Goal: Task Accomplishment & Management: Manage account settings

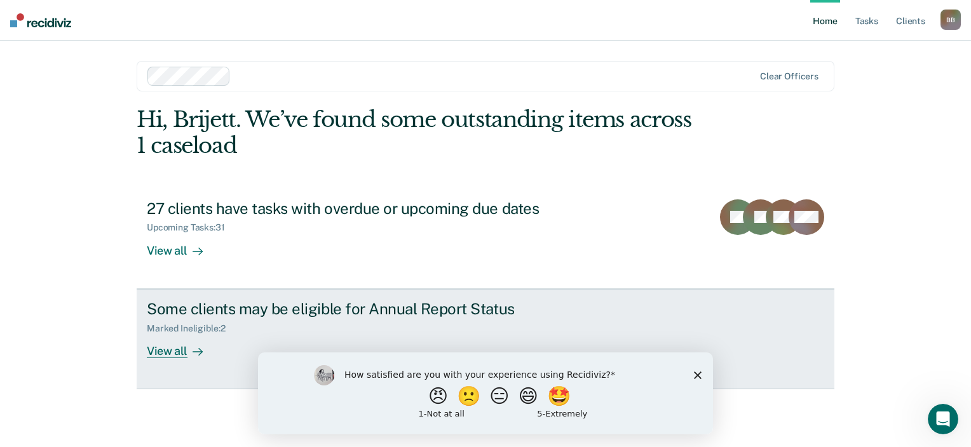
click at [178, 345] on div "View all" at bounding box center [182, 346] width 71 height 25
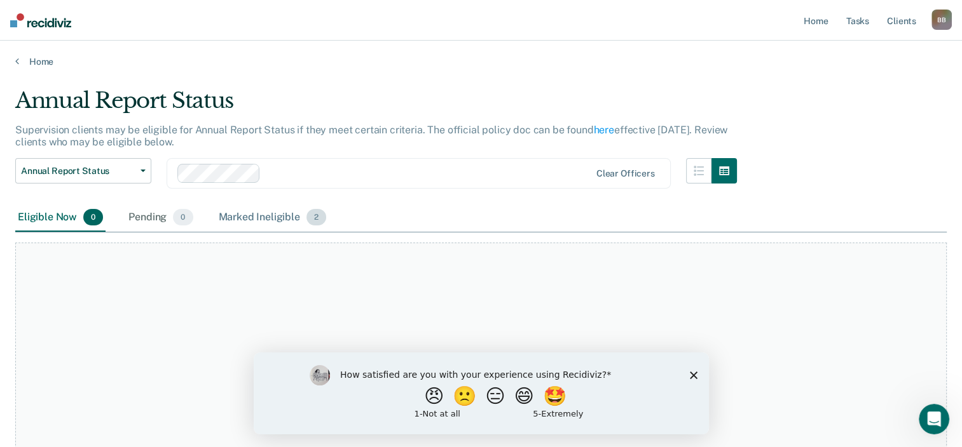
click at [254, 217] on div "Marked Ineligible 2" at bounding box center [272, 218] width 113 height 28
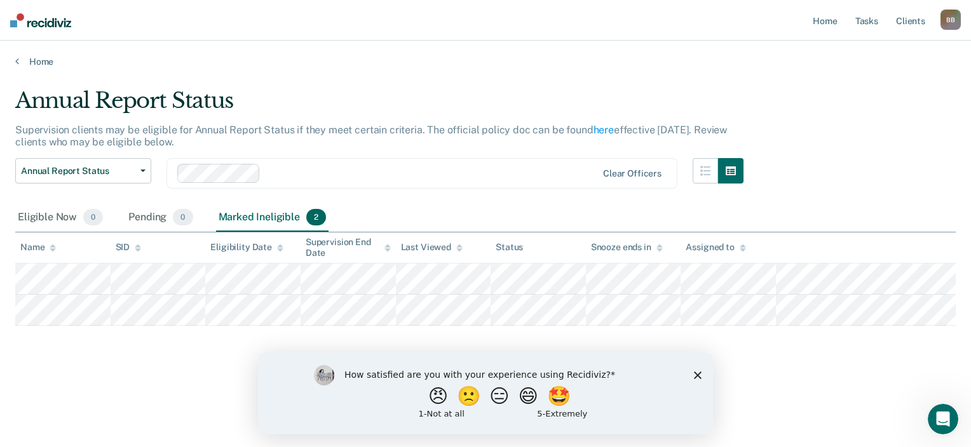
click at [695, 375] on icon "Close survey" at bounding box center [698, 375] width 8 height 8
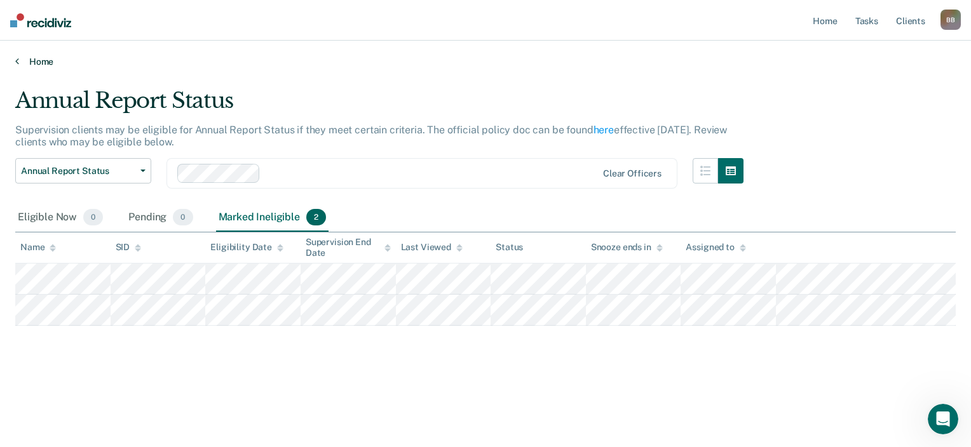
click at [18, 60] on icon at bounding box center [17, 61] width 4 height 10
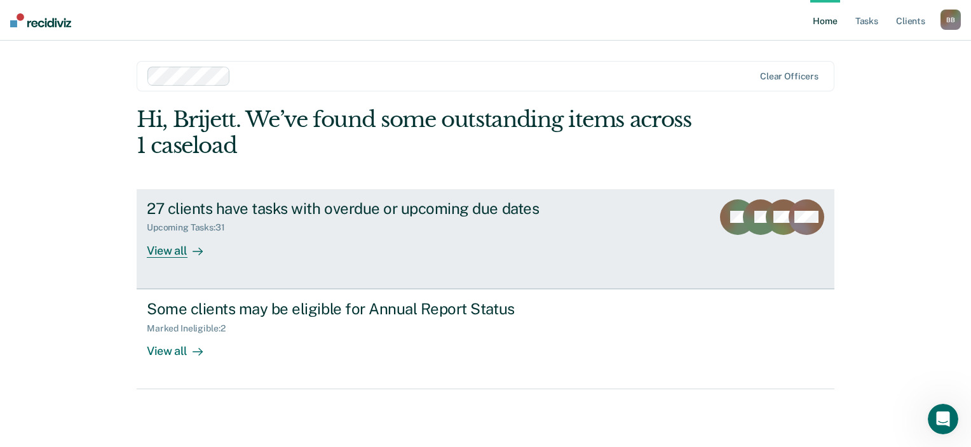
click at [173, 255] on div "View all" at bounding box center [182, 245] width 71 height 25
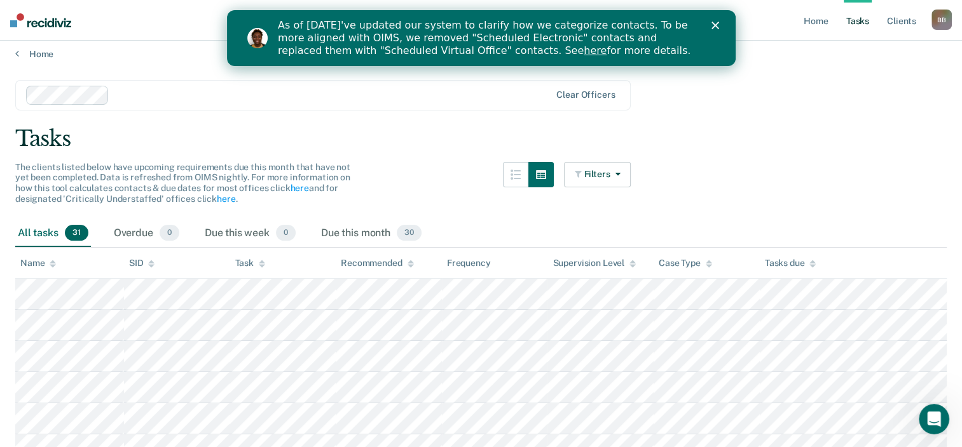
scroll to position [64, 0]
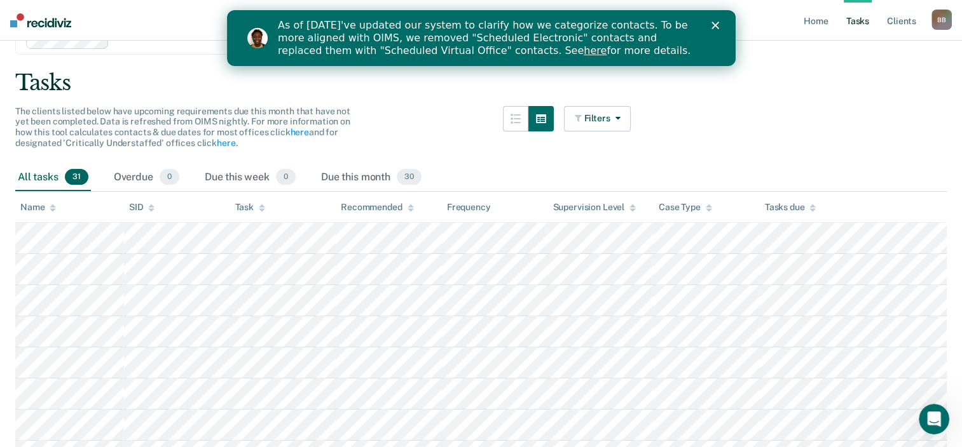
click at [713, 25] on icon "Close" at bounding box center [715, 26] width 8 height 8
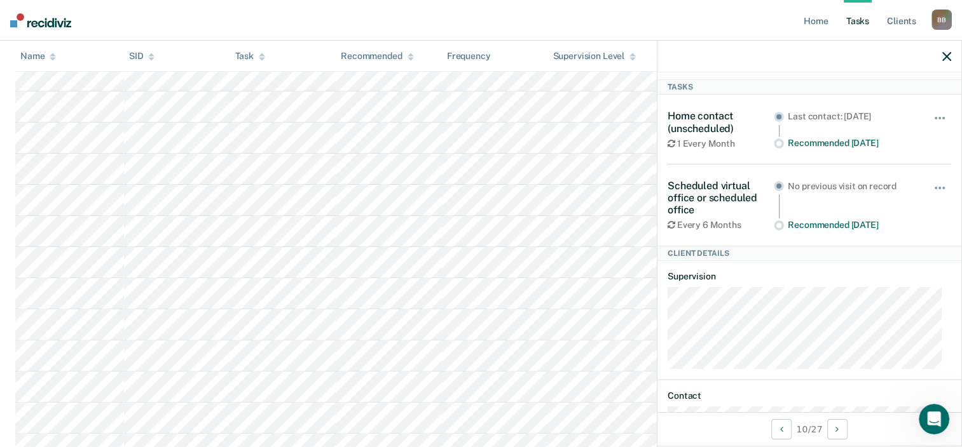
scroll to position [381, 0]
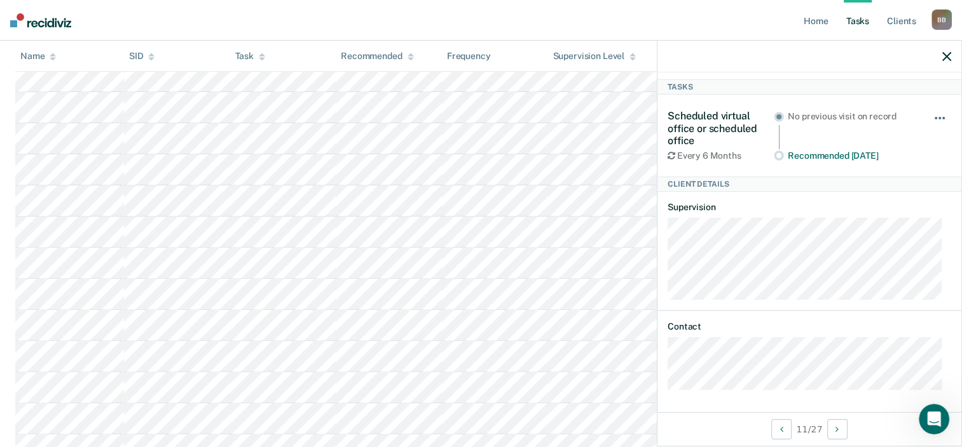
click at [936, 117] on button "button" at bounding box center [940, 124] width 22 height 20
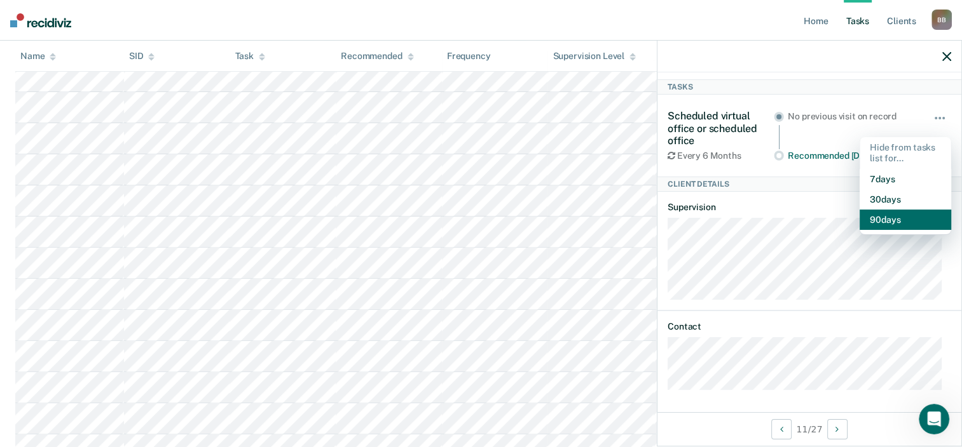
click at [880, 224] on button "90 days" at bounding box center [905, 220] width 92 height 20
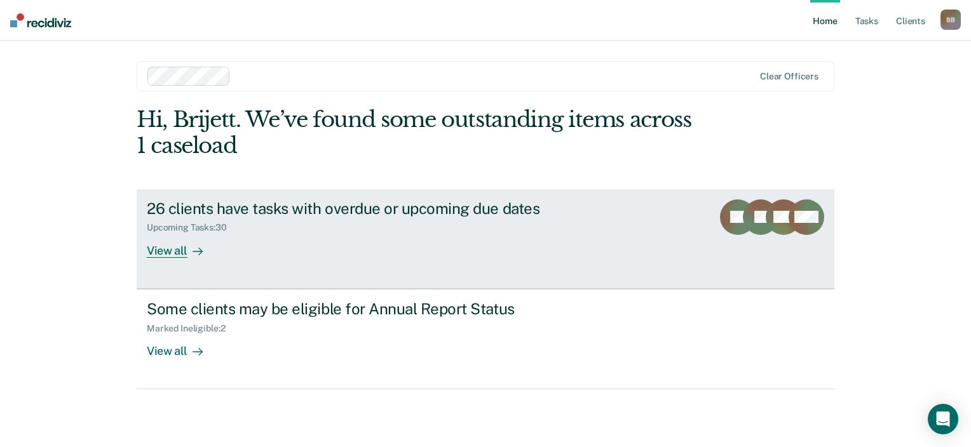
click at [172, 256] on div "View all" at bounding box center [182, 245] width 71 height 25
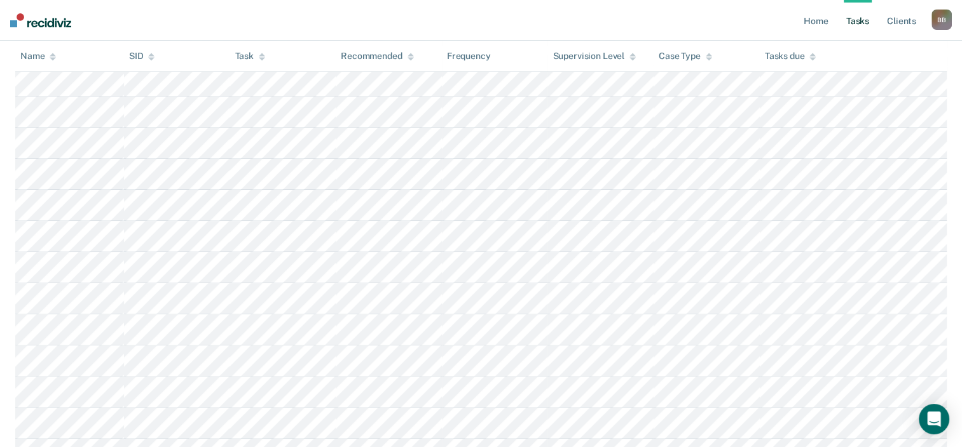
scroll to position [318, 0]
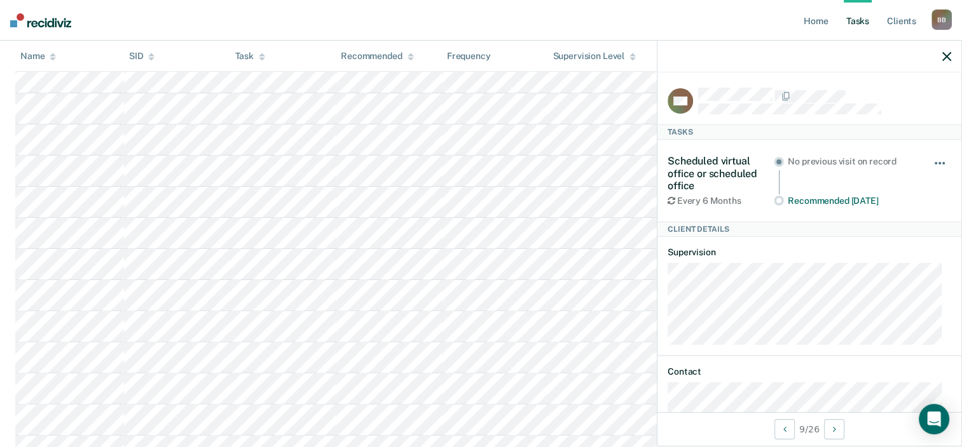
click at [933, 163] on button "button" at bounding box center [940, 170] width 22 height 20
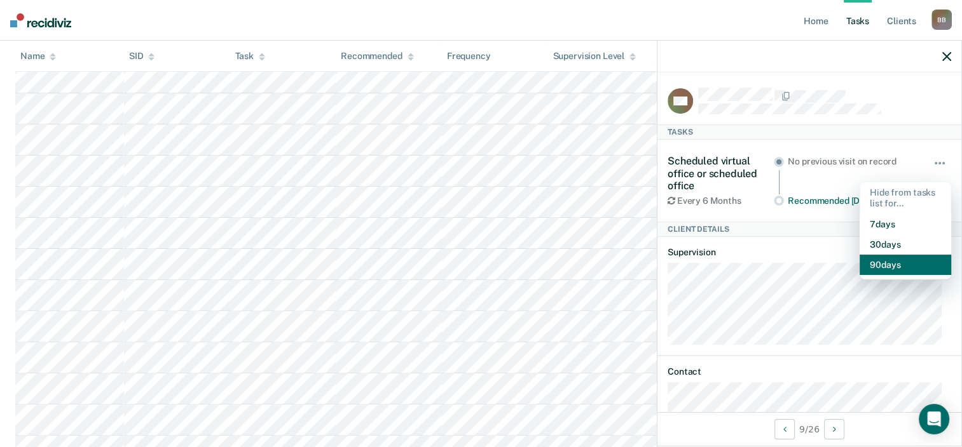
click at [875, 266] on button "90 days" at bounding box center [905, 265] width 92 height 20
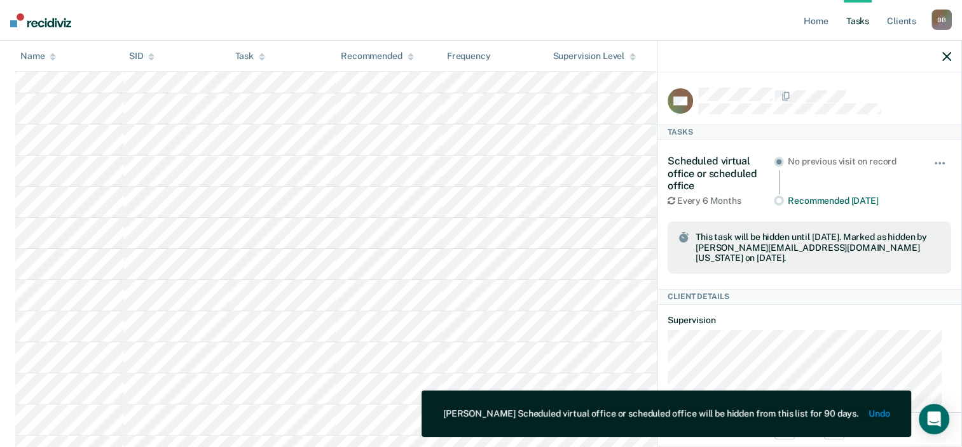
click at [833, 275] on div "Scheduled virtual office or scheduled office Every 6 Months No previous visit o…" at bounding box center [808, 214] width 283 height 149
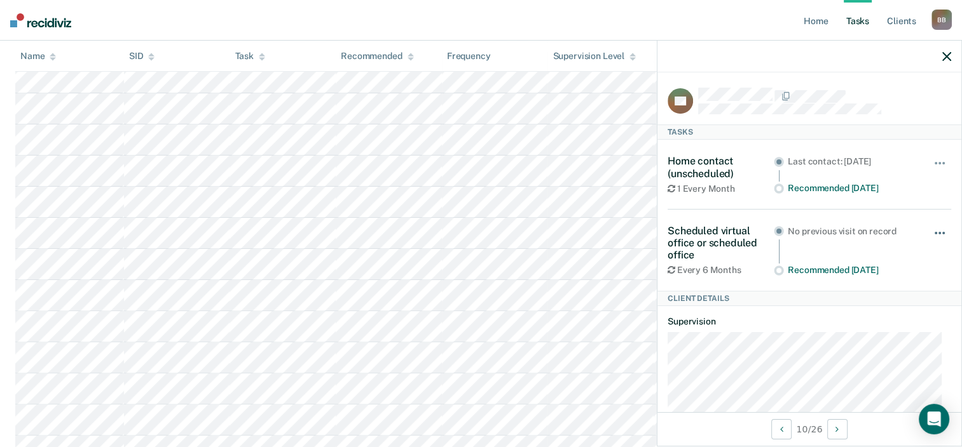
click at [931, 231] on button "button" at bounding box center [940, 239] width 22 height 20
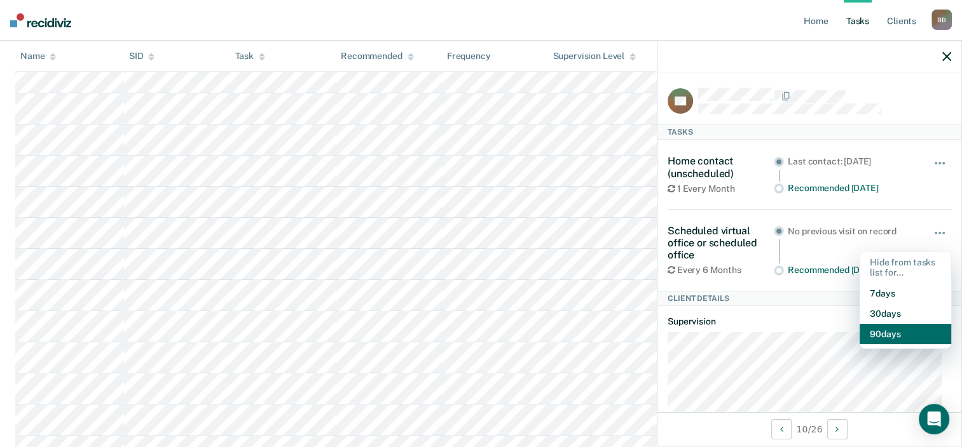
click at [894, 329] on button "90 days" at bounding box center [905, 334] width 92 height 20
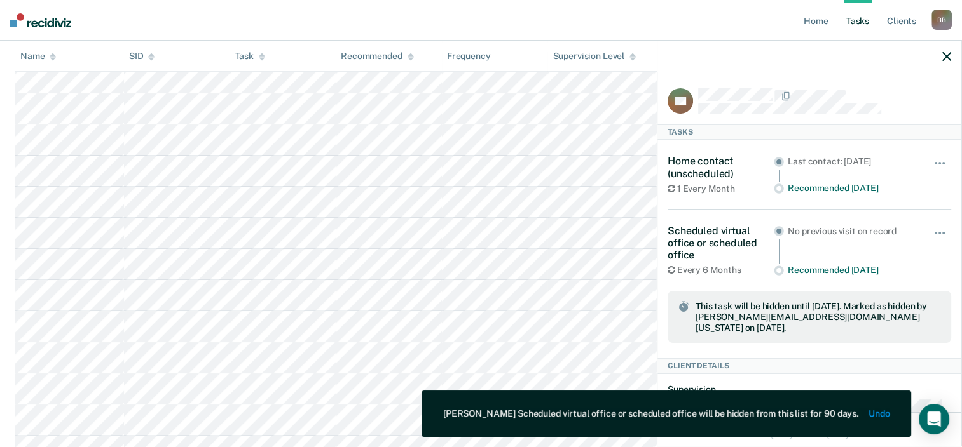
click at [660, 330] on div "ST Tasks Home contact (unscheduled) 1 Every Month Last contact: Jul 22, 2025 Re…" at bounding box center [809, 242] width 304 height 340
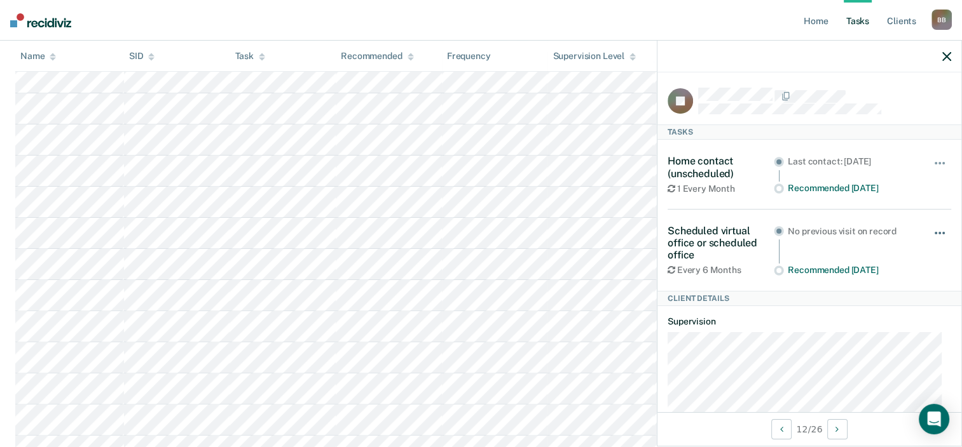
click at [935, 229] on button "button" at bounding box center [940, 239] width 22 height 20
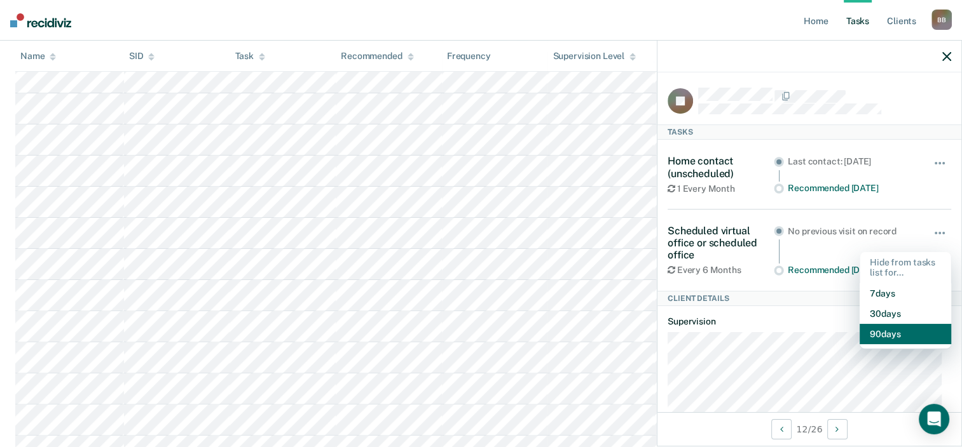
click at [883, 336] on button "90 days" at bounding box center [905, 334] width 92 height 20
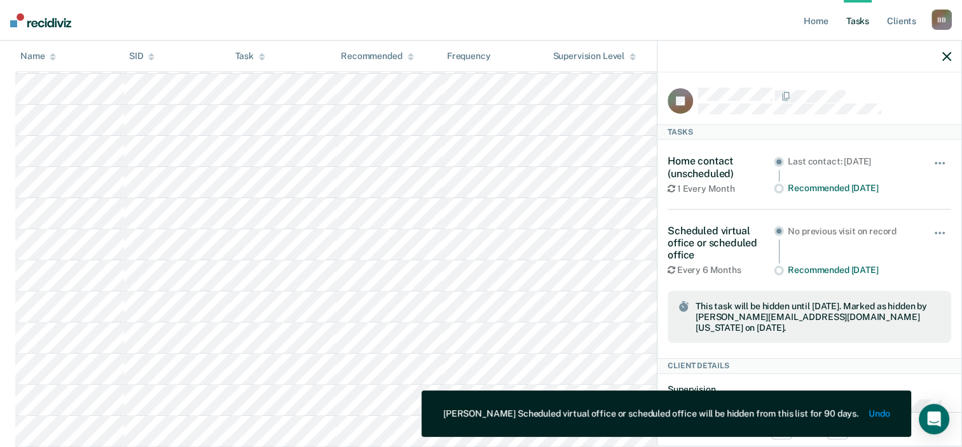
scroll to position [445, 0]
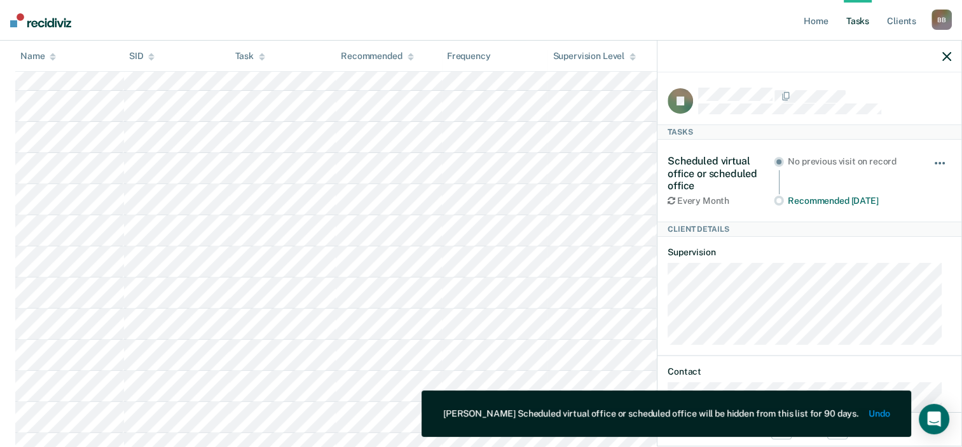
click at [933, 163] on button "button" at bounding box center [940, 170] width 22 height 20
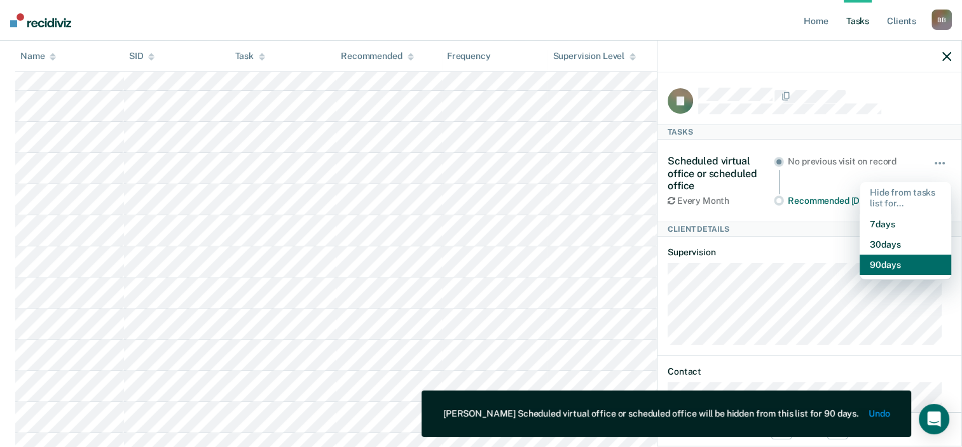
click at [910, 263] on button "90 days" at bounding box center [905, 265] width 92 height 20
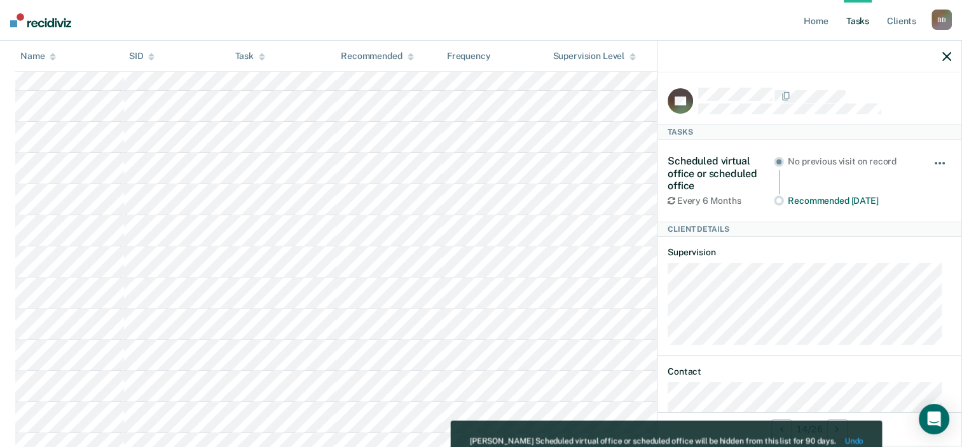
click at [931, 163] on button "button" at bounding box center [940, 170] width 22 height 20
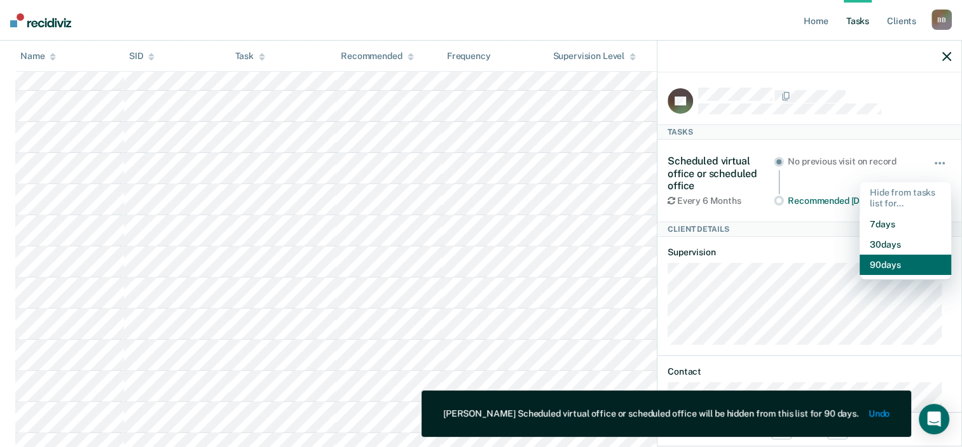
click at [892, 272] on button "90 days" at bounding box center [905, 265] width 92 height 20
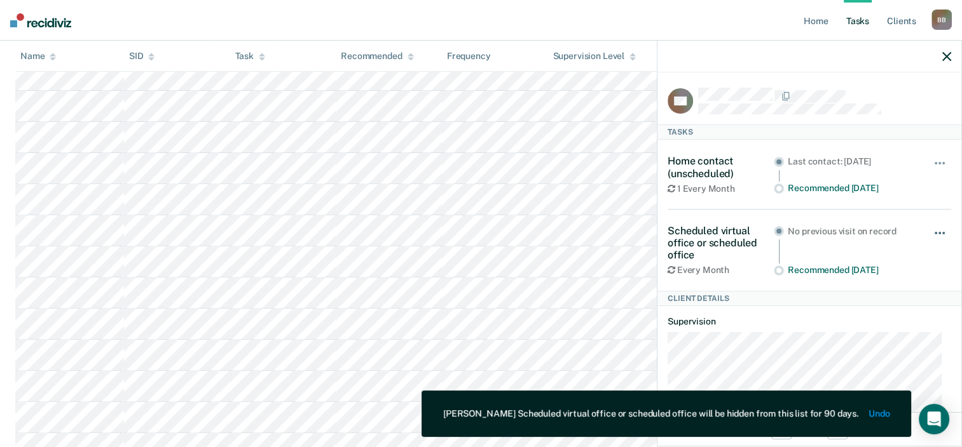
click at [929, 231] on button "button" at bounding box center [940, 239] width 22 height 20
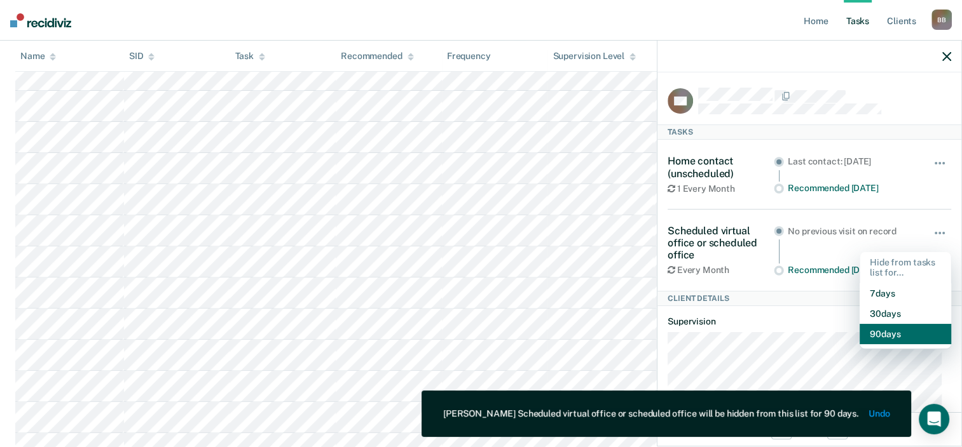
click at [895, 329] on button "90 days" at bounding box center [905, 334] width 92 height 20
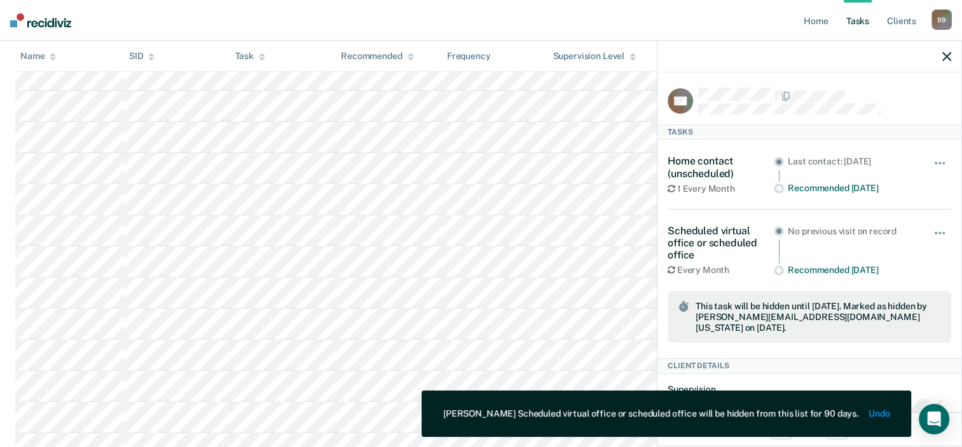
scroll to position [508, 0]
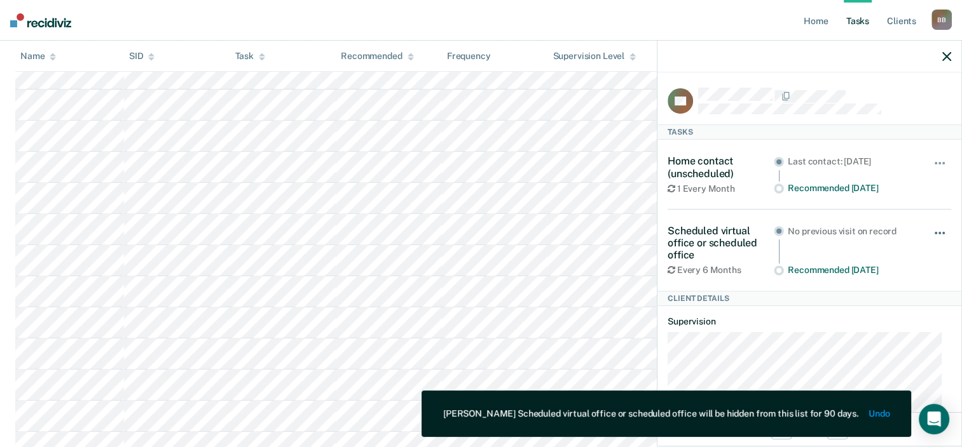
click at [938, 232] on span "button" at bounding box center [939, 233] width 3 height 3
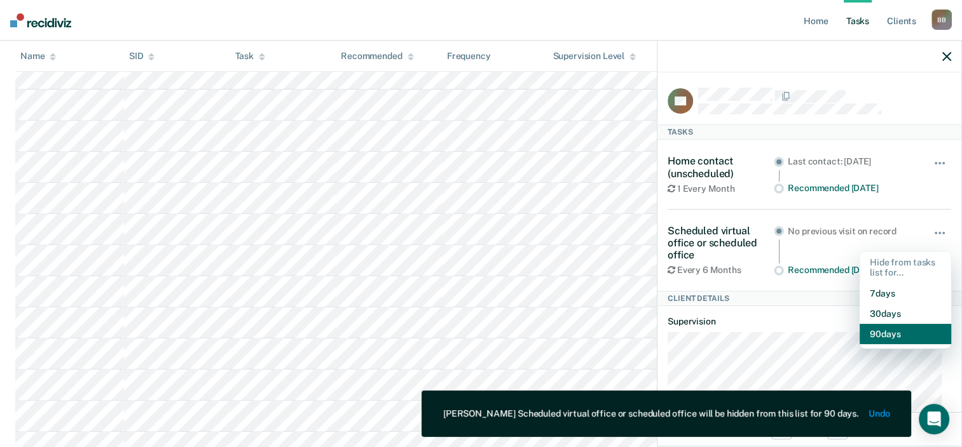
click at [881, 338] on button "90 days" at bounding box center [905, 334] width 92 height 20
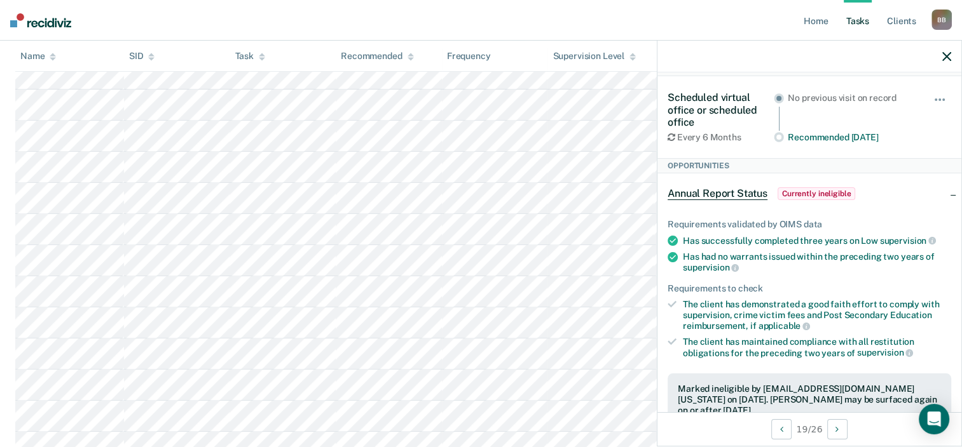
scroll to position [0, 0]
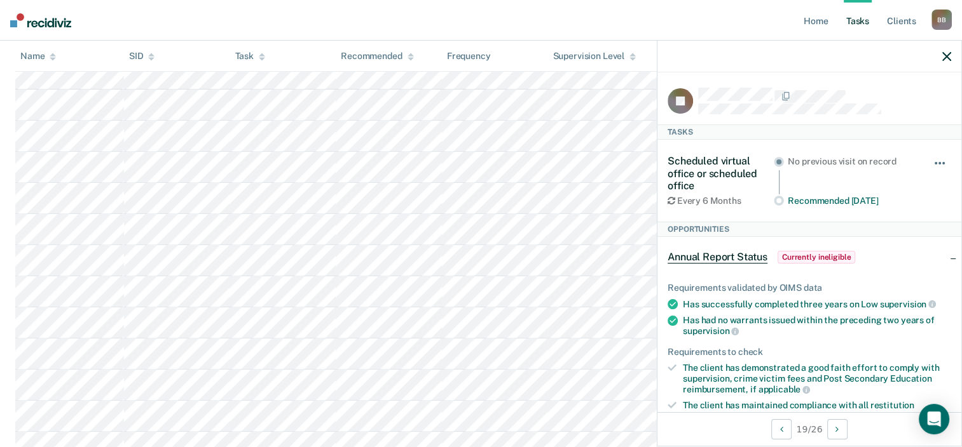
click at [938, 162] on span "button" at bounding box center [939, 163] width 3 height 3
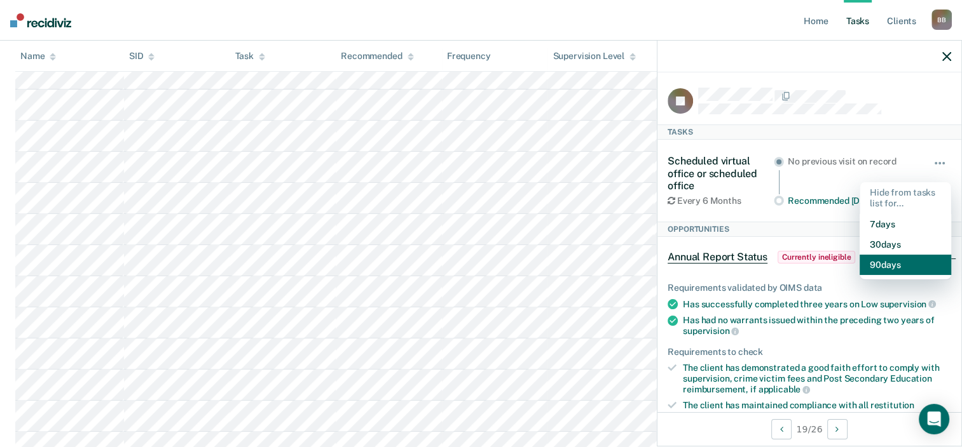
click at [892, 264] on button "90 days" at bounding box center [905, 265] width 92 height 20
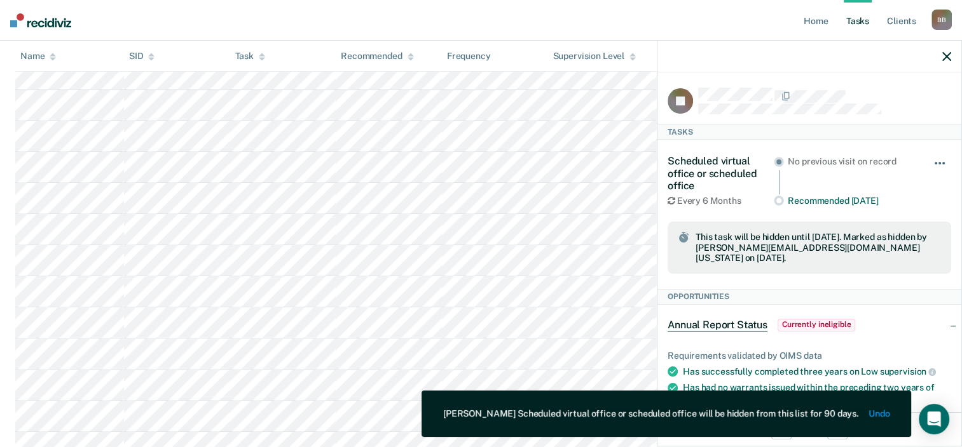
click at [935, 163] on button "button" at bounding box center [940, 170] width 22 height 20
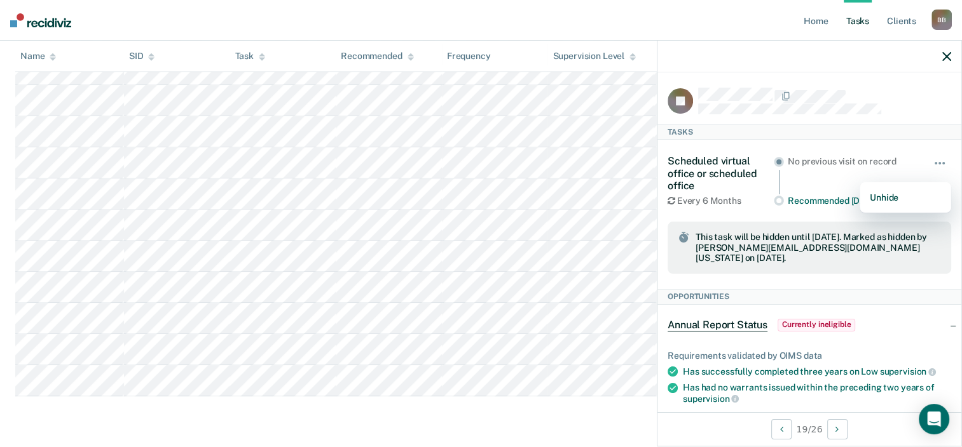
scroll to position [581, 0]
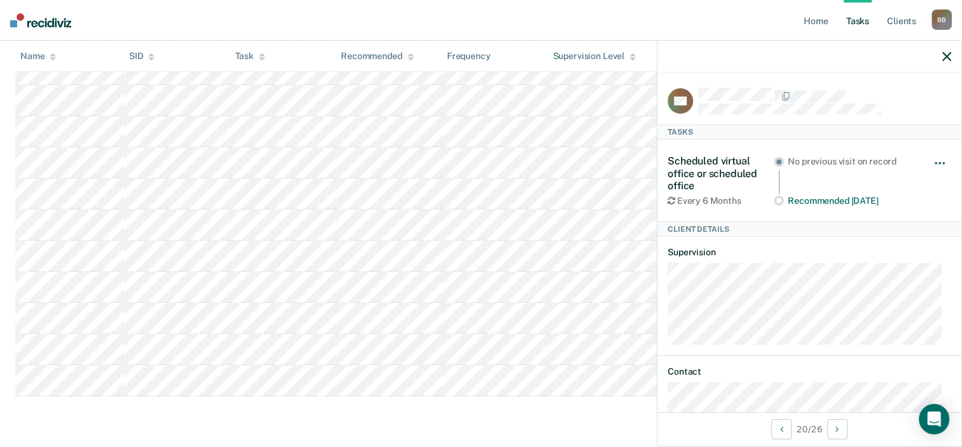
click at [929, 163] on button "button" at bounding box center [940, 170] width 22 height 20
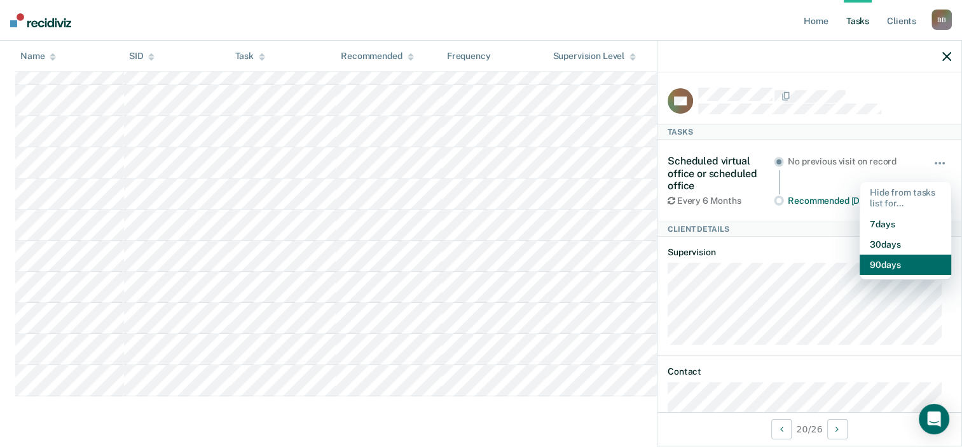
click at [876, 269] on button "90 days" at bounding box center [905, 265] width 92 height 20
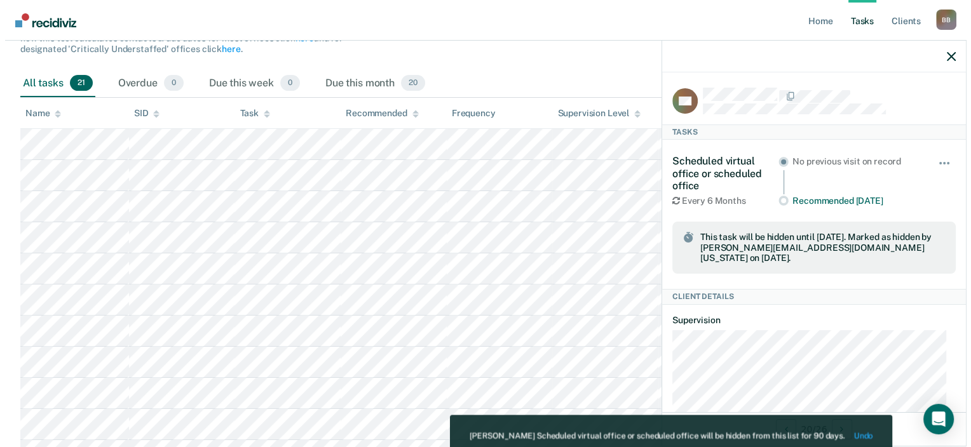
scroll to position [0, 0]
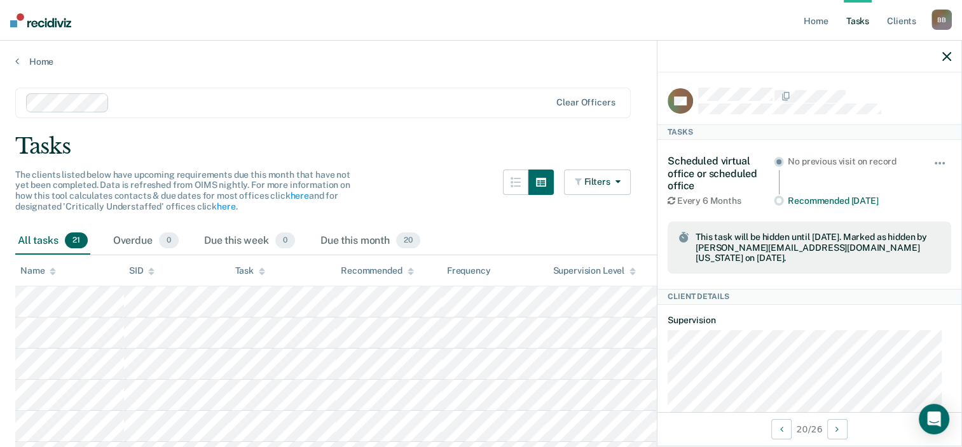
click at [42, 59] on link "Home" at bounding box center [480, 61] width 931 height 11
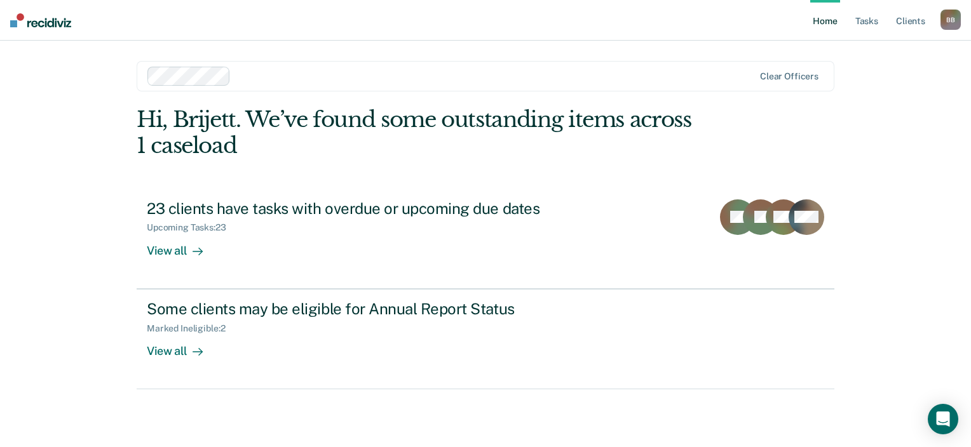
click at [953, 20] on div "B B" at bounding box center [951, 20] width 20 height 20
click at [880, 88] on link "Log Out" at bounding box center [900, 83] width 102 height 11
